Goal: Check status: Check status

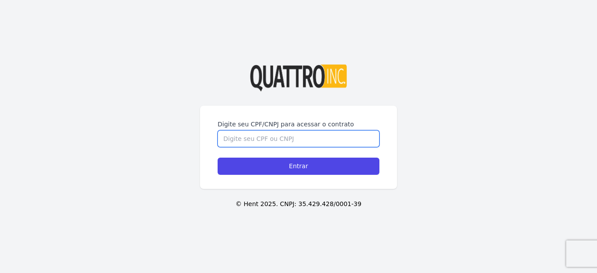
click at [312, 134] on input "Digite seu CPF/CNPJ para acessar o contrato" at bounding box center [299, 138] width 162 height 17
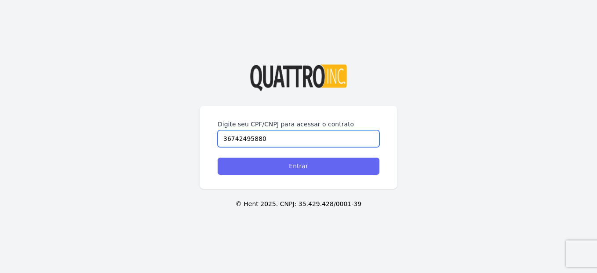
type input "36742495880"
click at [349, 168] on input "Entrar" at bounding box center [299, 165] width 162 height 17
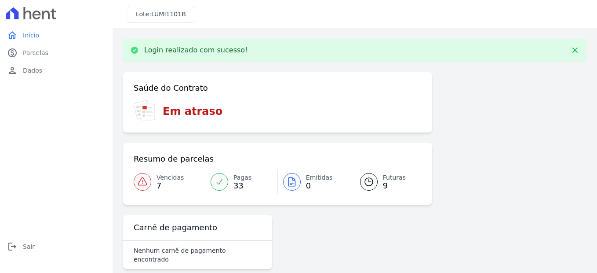
click at [237, 186] on span "33" at bounding box center [242, 185] width 18 height 7
click at [236, 185] on span "33" at bounding box center [242, 185] width 18 height 7
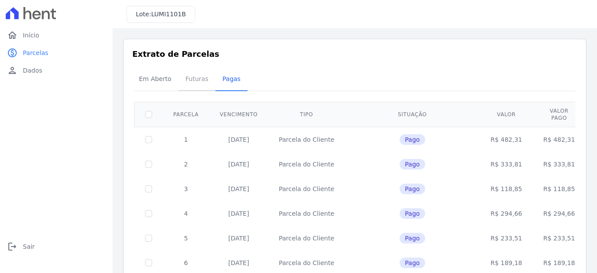
click at [194, 80] on span "Futuras" at bounding box center [196, 79] width 33 height 18
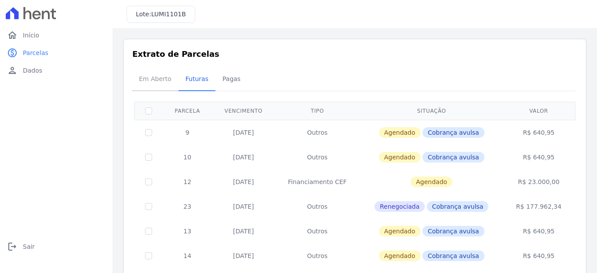
click at [156, 73] on span "Em Aberto" at bounding box center [155, 79] width 43 height 18
click at [154, 76] on span "Em Aberto" at bounding box center [155, 79] width 43 height 18
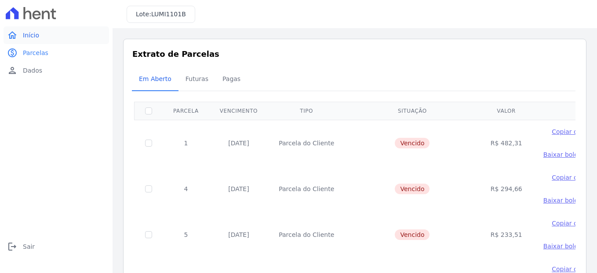
click at [33, 35] on span "Início" at bounding box center [31, 35] width 16 height 9
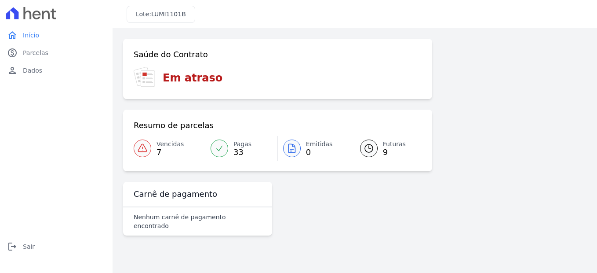
click at [163, 148] on span "Vencidas" at bounding box center [169, 143] width 27 height 9
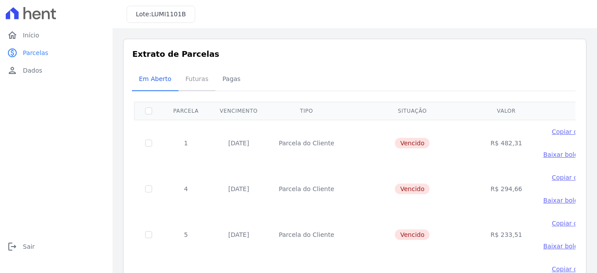
click at [194, 79] on span "Futuras" at bounding box center [196, 79] width 33 height 18
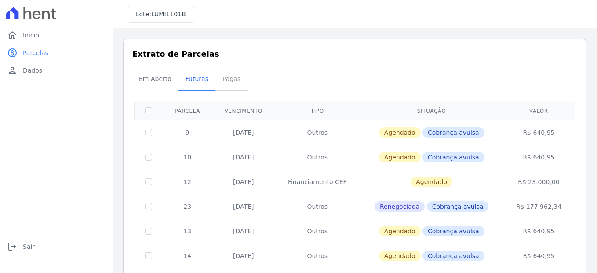
click at [229, 80] on span "Pagas" at bounding box center [231, 79] width 29 height 18
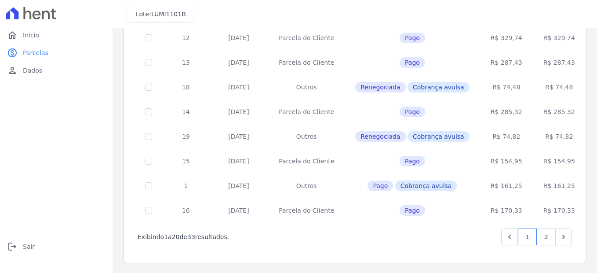
scroll to position [398, 0]
click at [542, 235] on link "2" at bounding box center [546, 235] width 19 height 17
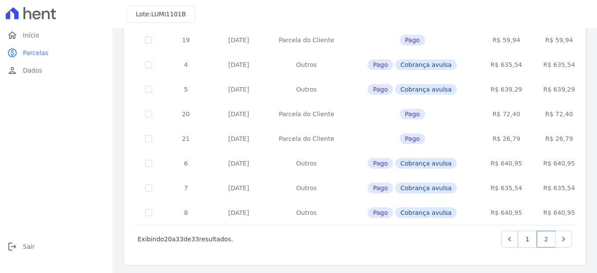
scroll to position [226, 0]
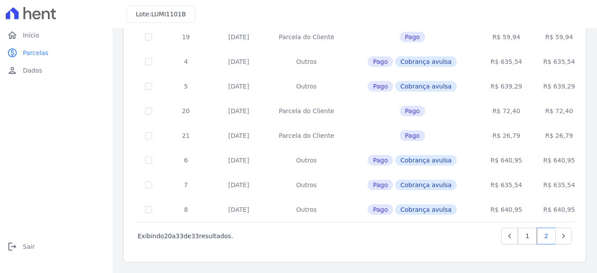
click at [453, 189] on td "Pago Cobrança avulsa" at bounding box center [412, 184] width 135 height 25
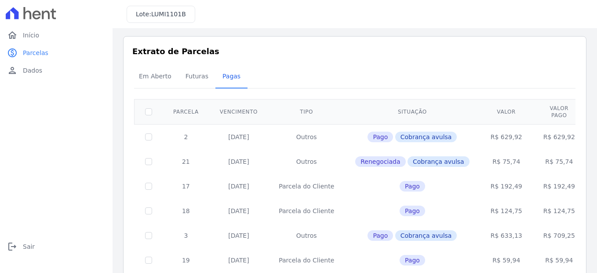
scroll to position [0, 0]
